Goal: Complete application form

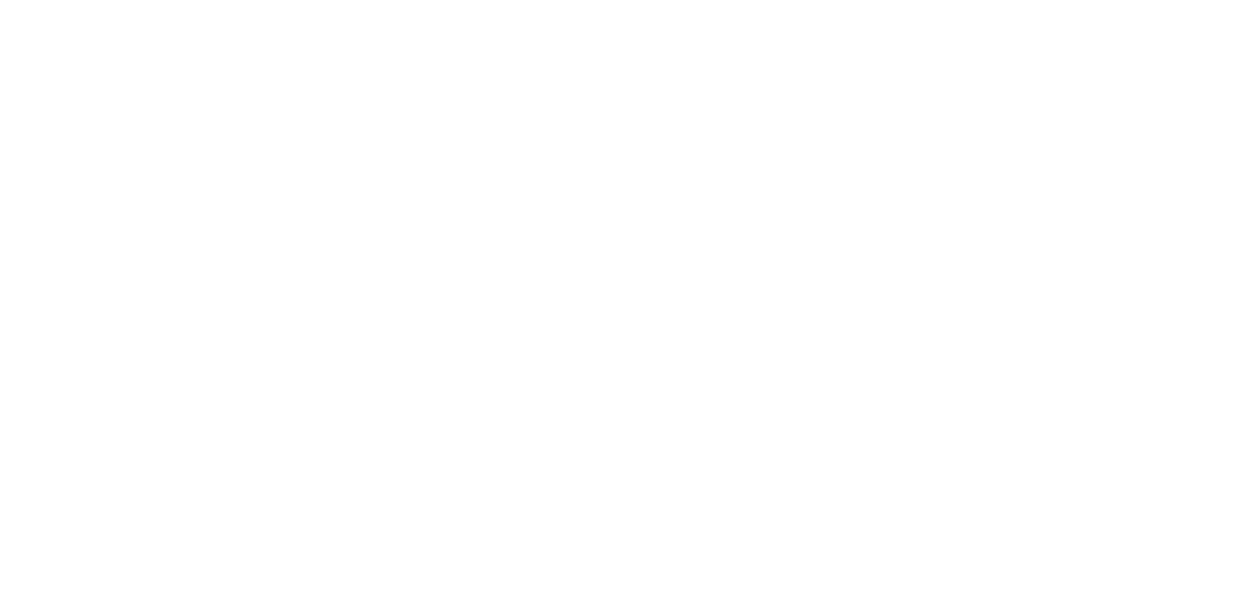
click at [436, 0] on html "LOGIN Email Password NEXT" at bounding box center [621, 0] width 1243 height 0
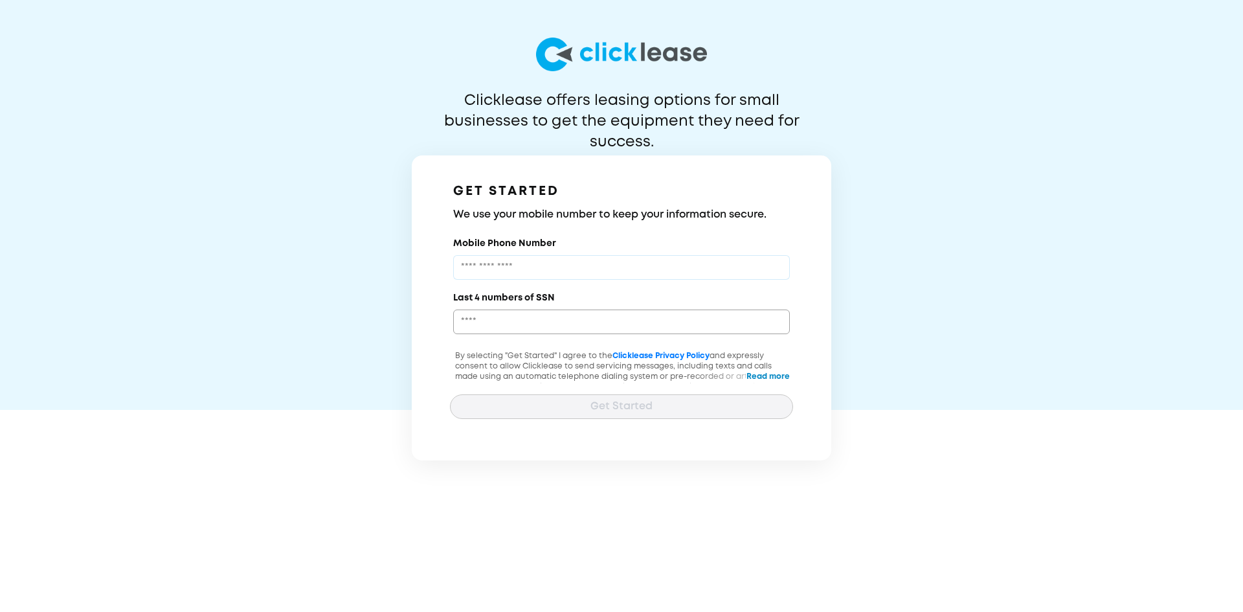
click at [567, 271] on input "Mobile Phone Number" at bounding box center [621, 267] width 337 height 25
type input "**********"
